Goal: Task Accomplishment & Management: Use online tool/utility

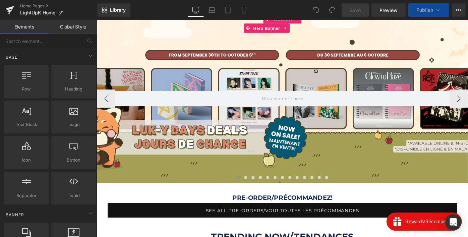
scroll to position [62, 0]
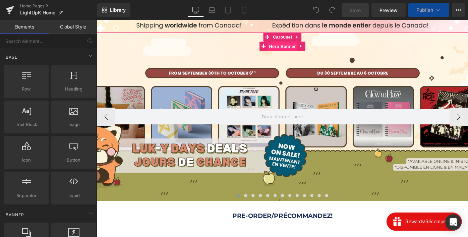
click at [295, 50] on span "Hero Banner" at bounding box center [299, 49] width 33 height 10
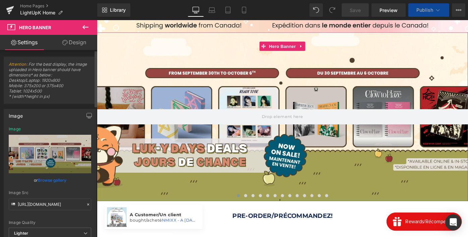
click at [54, 180] on link "Browse gallery" at bounding box center [52, 180] width 29 height 12
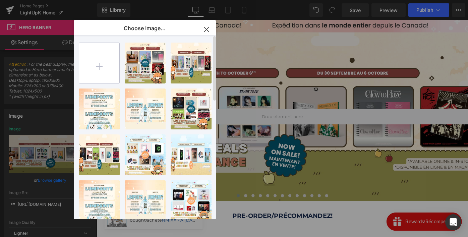
click at [101, 61] on input "file" at bounding box center [99, 63] width 40 height 40
type input "C:\fakepath\PROMO 6 ALBUMS.png"
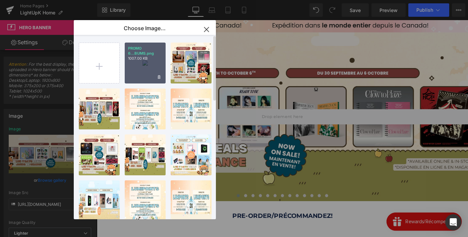
click at [139, 66] on div "PROMO 6...BUMS.png 1007.00 KB" at bounding box center [145, 63] width 41 height 41
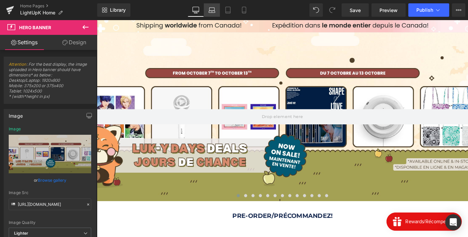
click at [213, 8] on icon at bounding box center [212, 10] width 7 height 7
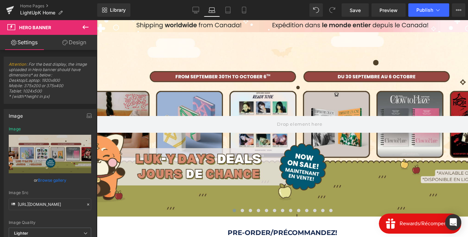
scroll to position [61, 0]
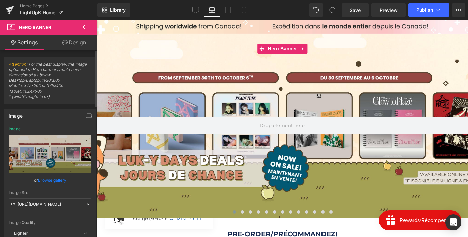
click at [55, 179] on link "Browse gallery" at bounding box center [52, 180] width 29 height 12
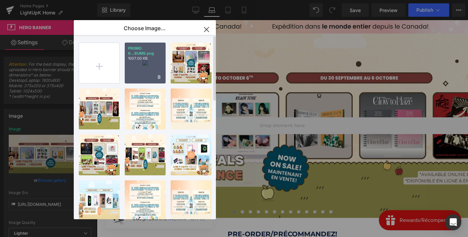
click at [142, 66] on div "PROMO 6...BUMS.png 1007.00 KB" at bounding box center [145, 63] width 41 height 41
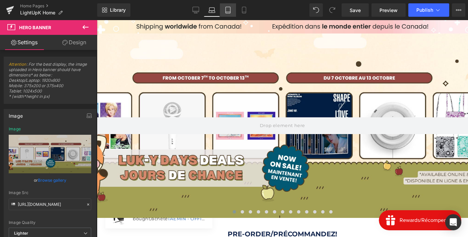
click at [229, 9] on icon at bounding box center [228, 10] width 7 height 7
type input "https://ucarecdn.com/1420d666-29e9-411c-82f5-7561b312ee29/-/format/auto/-/previ…"
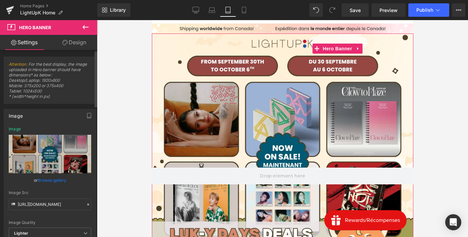
click at [49, 177] on link "Browse gallery" at bounding box center [52, 180] width 29 height 12
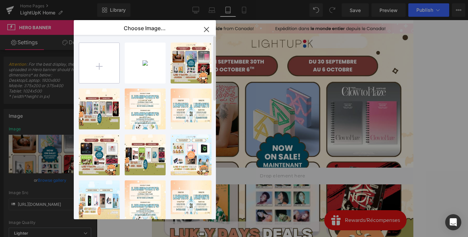
click at [105, 63] on input "file" at bounding box center [99, 63] width 40 height 40
type input "C:\fakepath\Promo 6 Albums phone.png"
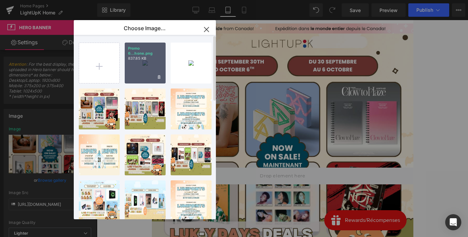
click at [137, 62] on div "Promo 6...hone.png 837.85 KB" at bounding box center [145, 63] width 41 height 41
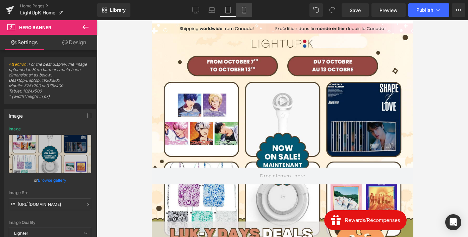
click at [247, 11] on icon at bounding box center [244, 10] width 7 height 7
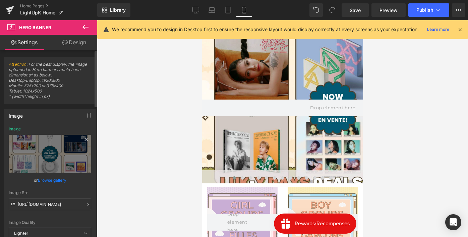
scroll to position [31, 0]
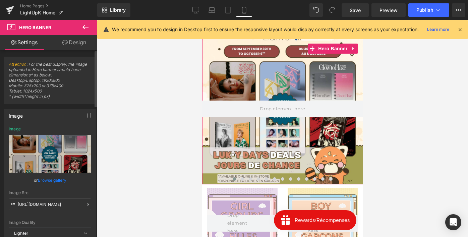
click at [44, 181] on link "Browse gallery" at bounding box center [52, 180] width 29 height 12
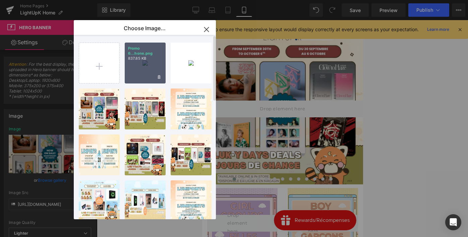
click at [138, 72] on div "Promo 6...hone.png 837.85 KB" at bounding box center [145, 63] width 41 height 41
type input "https://ucarecdn.com/f17440be-9e1a-4f54-89b8-a1cc7bab277d/-/format/auto/-/previ…"
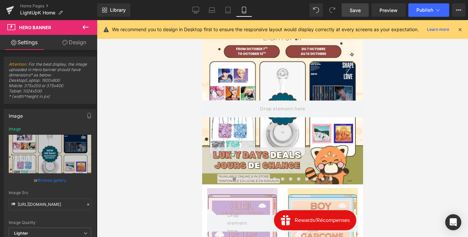
click at [356, 5] on link "Save" at bounding box center [355, 9] width 27 height 13
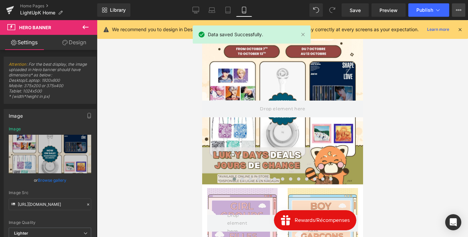
click at [455, 9] on button "View Live Page View with current Template Save Template to Library Schedule Pub…" at bounding box center [458, 9] width 13 height 13
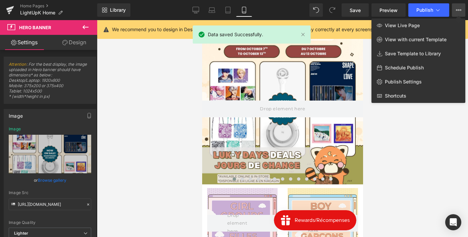
click at [398, 66] on span "Schedule Publish" at bounding box center [404, 68] width 39 height 6
select select
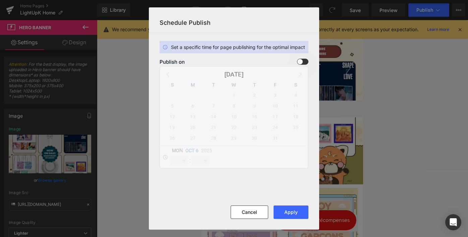
click at [301, 63] on span at bounding box center [302, 62] width 11 height 6
click at [0, 0] on input "checkbox" at bounding box center [0, 0] width 0 height 0
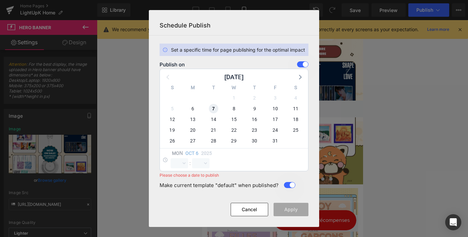
click at [210, 108] on span "7" at bounding box center [213, 108] width 9 height 9
select select "20"
select select "2"
click at [182, 161] on select "00 01 02 03 04 05 06 07 08 09 10 11 12 13 14 15 16 17 18 19 20 21 22 23" at bounding box center [179, 163] width 17 height 10
click at [171, 158] on select "00 01 02 03 04 05 06 07 08 09 10 11 12 13 14 15 16 17 18 19 20 21 22 23" at bounding box center [179, 163] width 17 height 10
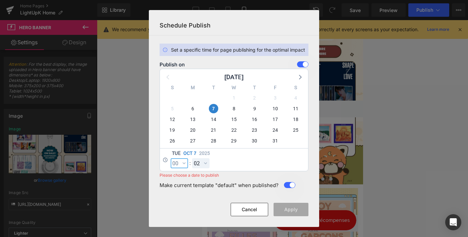
select select "0"
click at [204, 163] on select "00 01 02 03 04 05 06 07 08 09 10 11 12 13 14 15 16 17 18 19 20 21 22 23 24 25 2…" at bounding box center [200, 163] width 17 height 10
click at [192, 158] on select "00 01 02 03 04 05 06 07 08 09 10 11 12 13 14 15 16 17 18 19 20 21 22 23 24 25 2…" at bounding box center [200, 163] width 17 height 10
select select "0"
click at [286, 208] on button "Apply" at bounding box center [291, 209] width 35 height 13
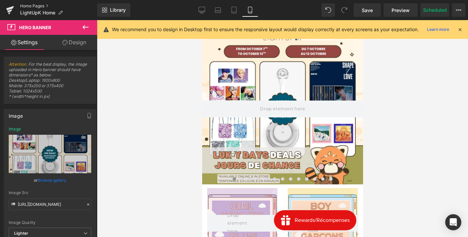
click at [47, 7] on link "Home Pages" at bounding box center [58, 5] width 77 height 5
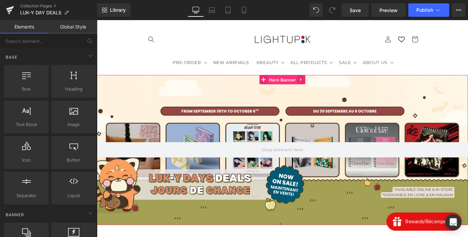
click at [299, 87] on span "Hero Banner" at bounding box center [299, 85] width 33 height 10
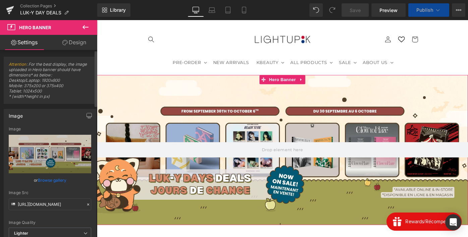
click at [53, 179] on link "Browse gallery" at bounding box center [52, 180] width 29 height 12
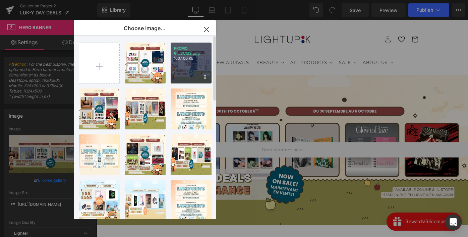
click at [189, 68] on div "PROMO 6...BUMS.png 1007.00 KB" at bounding box center [191, 63] width 41 height 41
type input "[URL][DOMAIN_NAME]"
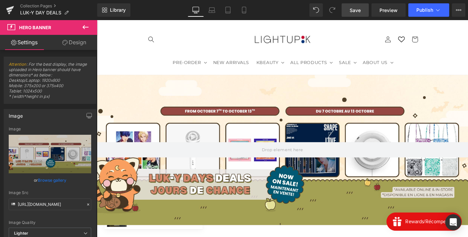
click at [365, 13] on link "Save" at bounding box center [355, 9] width 27 height 13
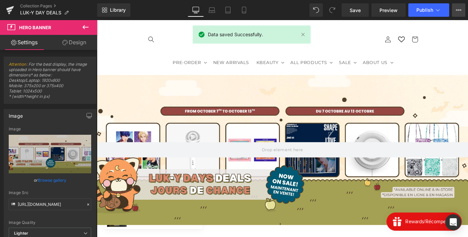
click at [460, 14] on button "View Live Page View with current Template Save Template to Library Schedule Pub…" at bounding box center [458, 9] width 13 height 13
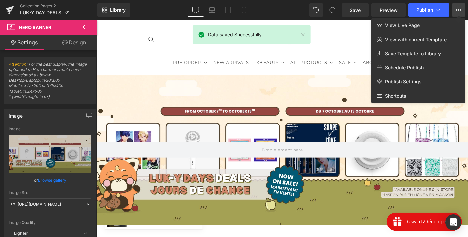
click at [408, 67] on span "Schedule Publish" at bounding box center [404, 68] width 39 height 6
select select
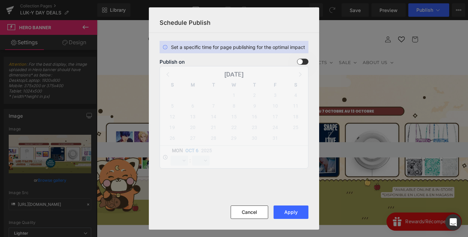
click at [303, 61] on span at bounding box center [302, 62] width 11 height 6
click at [0, 0] on input "checkbox" at bounding box center [0, 0] width 0 height 0
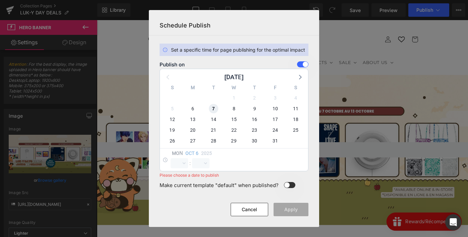
click at [213, 108] on span "7" at bounding box center [213, 108] width 9 height 9
select select "20"
select select "2"
click at [182, 160] on select "00 01 02 03 04 05 06 07 08 09 10 11 12 13 14 15 16 17 18 19 20 21 22 23" at bounding box center [179, 163] width 17 height 10
click at [171, 158] on select "00 01 02 03 04 05 06 07 08 09 10 11 12 13 14 15 16 17 18 19 20 21 22 23" at bounding box center [179, 163] width 17 height 10
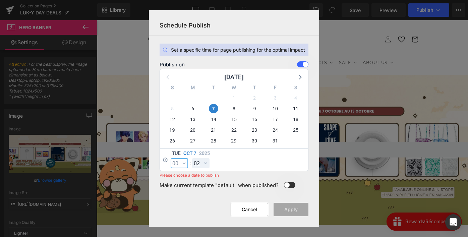
select select "0"
click at [197, 160] on select "00 01 02 03 04 05 06 07 08 09 10 11 12 13 14 15 16 17 18 19 20 21 22 23 24 25 2…" at bounding box center [200, 163] width 17 height 10
click at [192, 158] on select "00 01 02 03 04 05 06 07 08 09 10 11 12 13 14 15 16 17 18 19 20 21 22 23 24 25 2…" at bounding box center [200, 163] width 17 height 10
select select "0"
click at [300, 215] on button "Apply" at bounding box center [291, 209] width 35 height 13
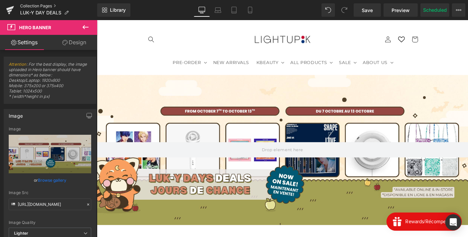
click at [42, 6] on link "Collection Pages" at bounding box center [58, 5] width 77 height 5
